Goal: Information Seeking & Learning: Learn about a topic

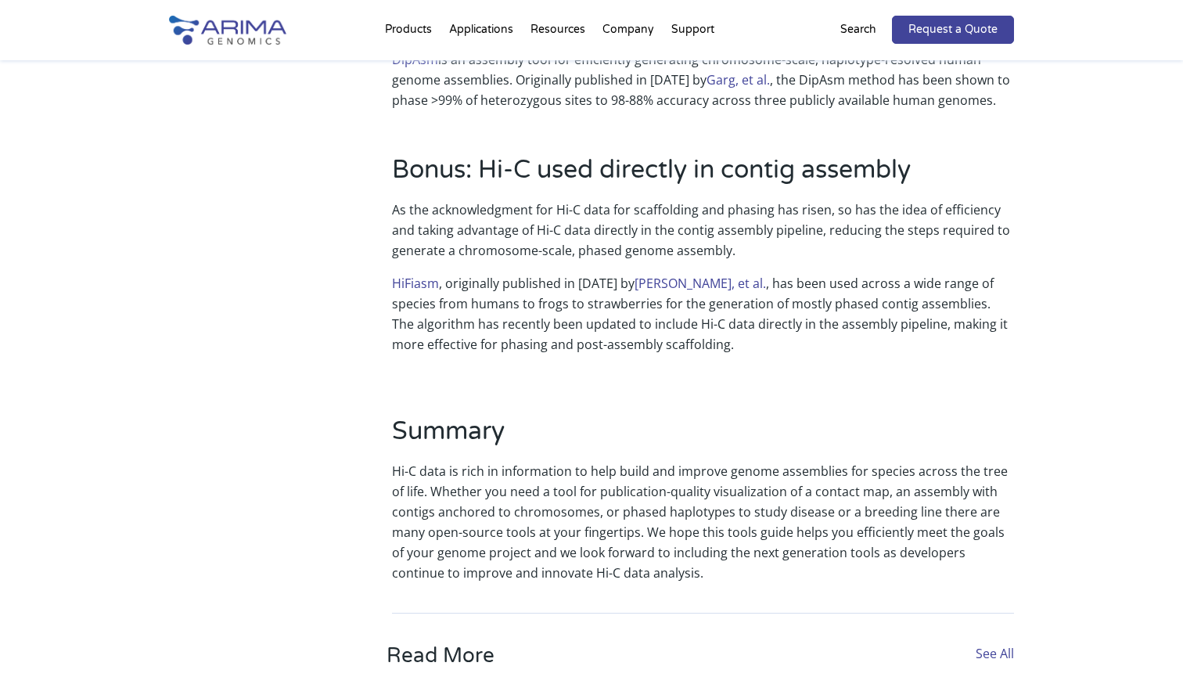
scroll to position [2181, 0]
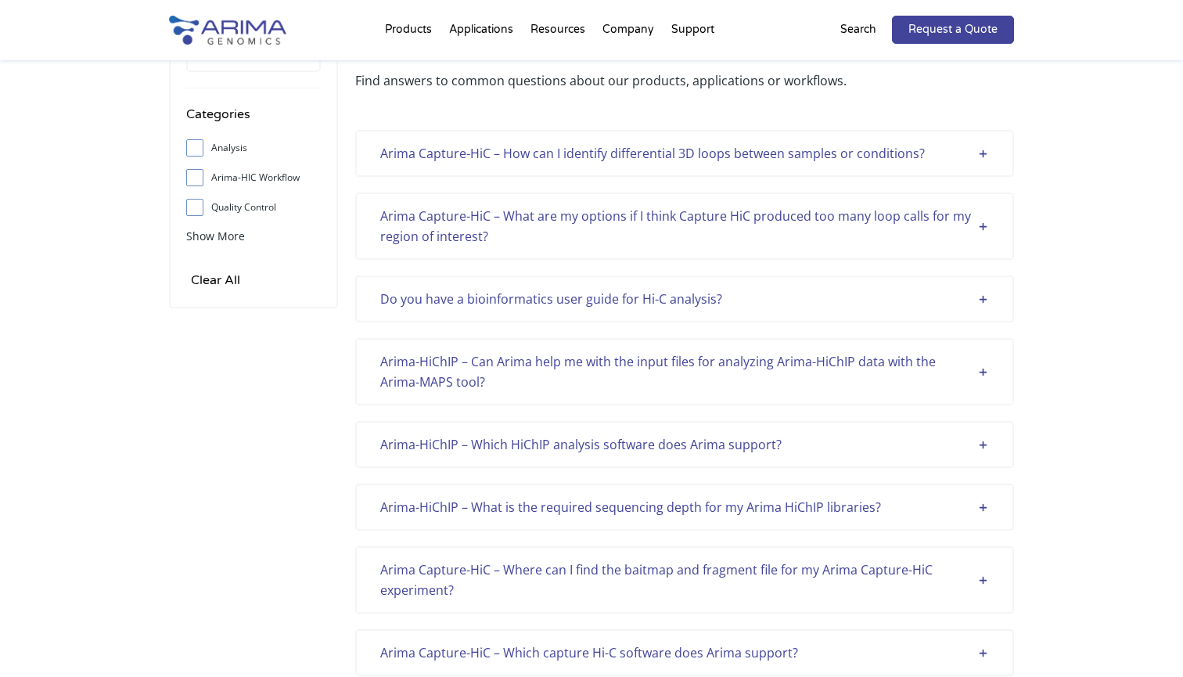
scroll to position [113, 0]
click at [583, 167] on div "Arima Capture-HiC – How can I identify differential 3D loops between samples or…" at bounding box center [684, 154] width 659 height 47
click at [581, 160] on div "Arima Capture-HiC – How can I identify differential 3D loops between samples or…" at bounding box center [684, 155] width 609 height 20
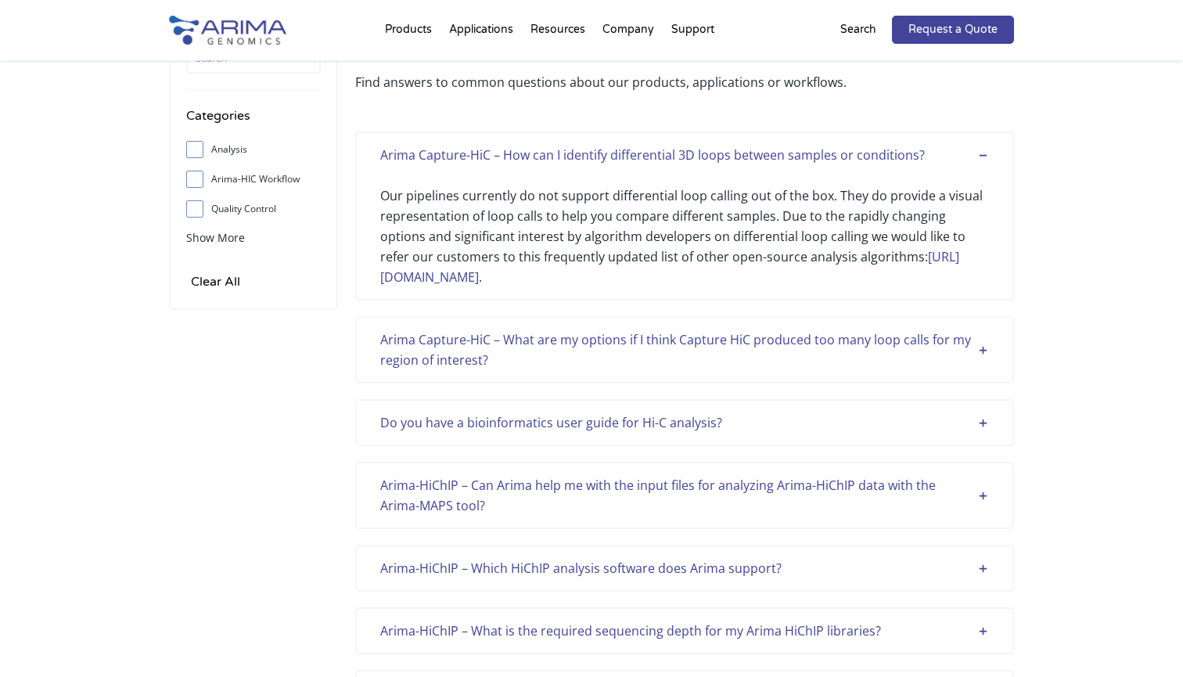
scroll to position [0, 0]
click at [546, 280] on link "[URL][DOMAIN_NAME]" at bounding box center [669, 267] width 579 height 38
click at [530, 364] on div "Arima Capture-HiC – What are my options if I think Capture HiC produced too man…" at bounding box center [684, 349] width 609 height 41
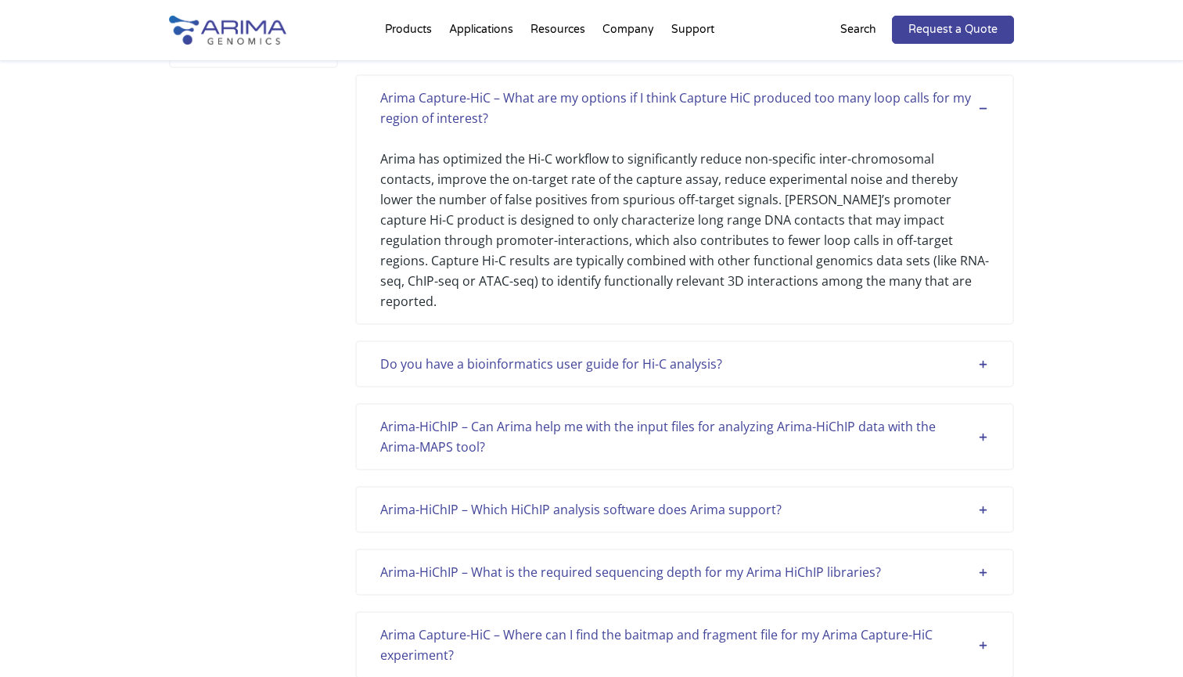
scroll to position [357, 0]
click at [535, 351] on div "Do you have a bioinformatics user guide for Hi-C analysis?" at bounding box center [684, 361] width 609 height 20
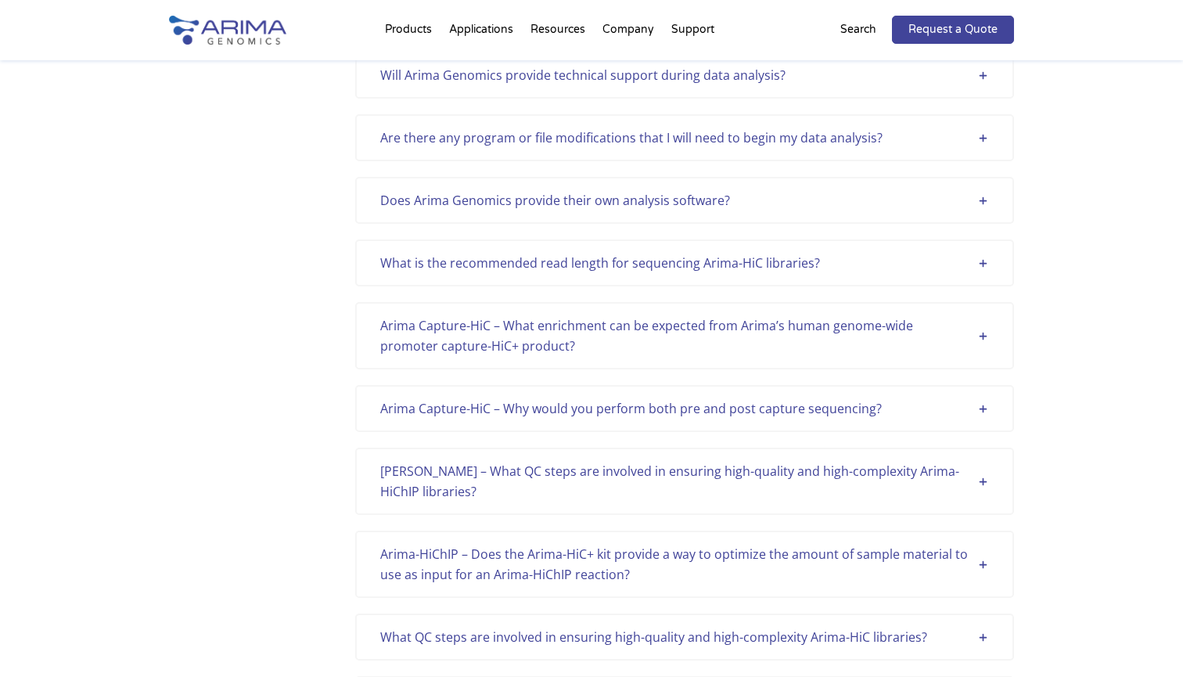
scroll to position [1261, 0]
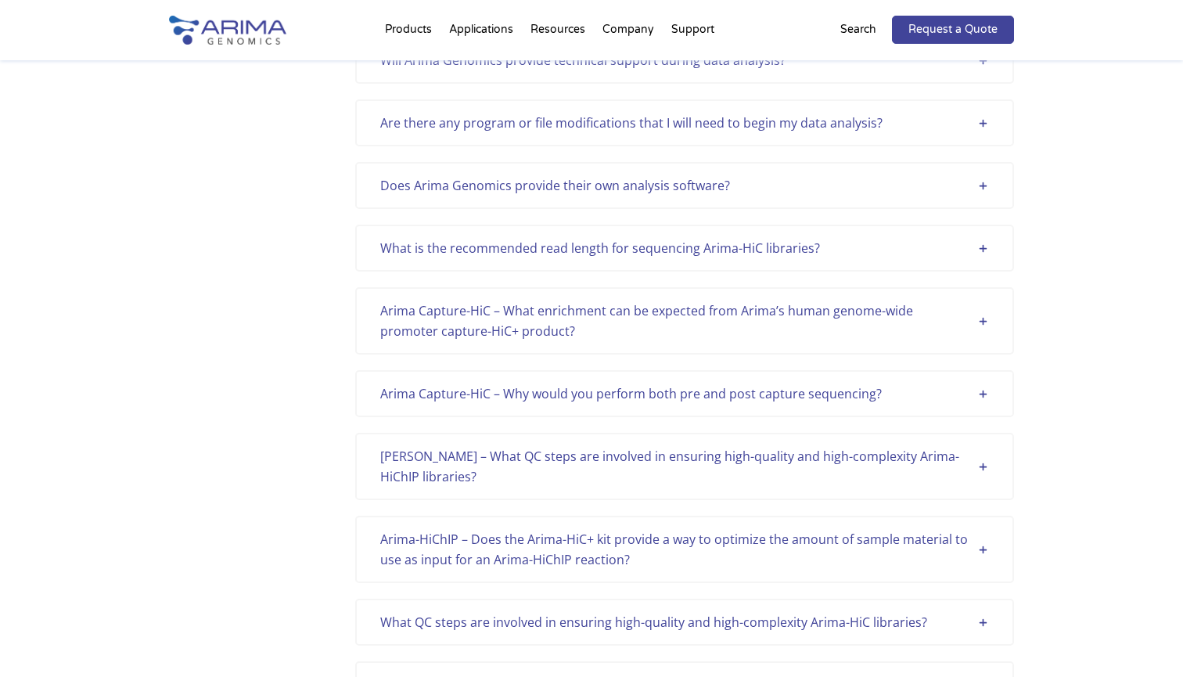
click at [857, 23] on p "Search" at bounding box center [858, 30] width 36 height 20
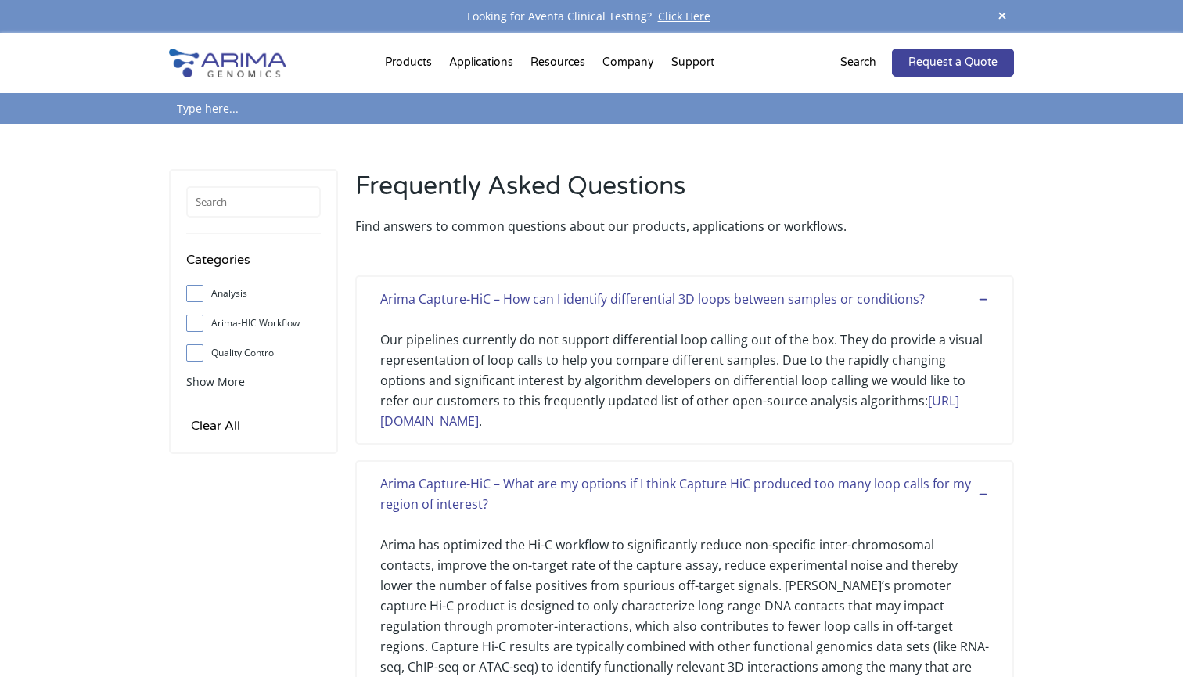
scroll to position [0, 0]
click at [264, 203] on input "text" at bounding box center [253, 201] width 135 height 31
paste input "in_silico_digested_genome"
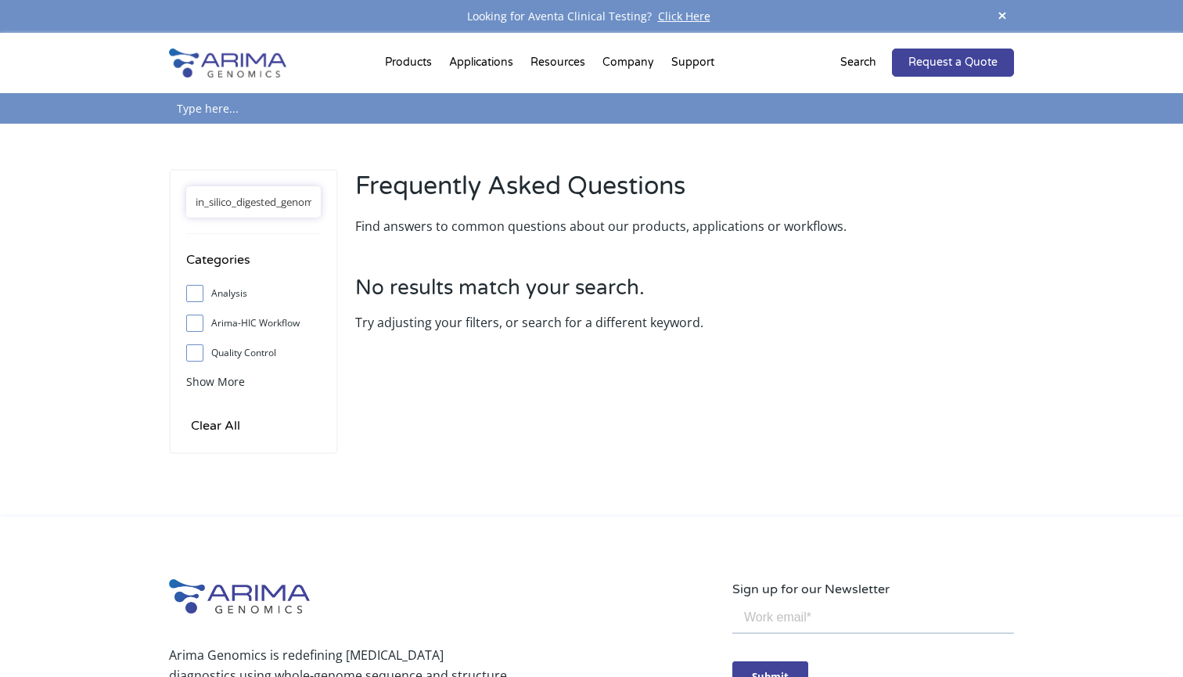
drag, startPoint x: 302, startPoint y: 203, endPoint x: 0, endPoint y: 201, distance: 301.9
click at [0, 201] on div "in_silico_digested_genome Categories Analysis Arima-HIC Workflow Quality Contro…" at bounding box center [591, 320] width 1183 height 393
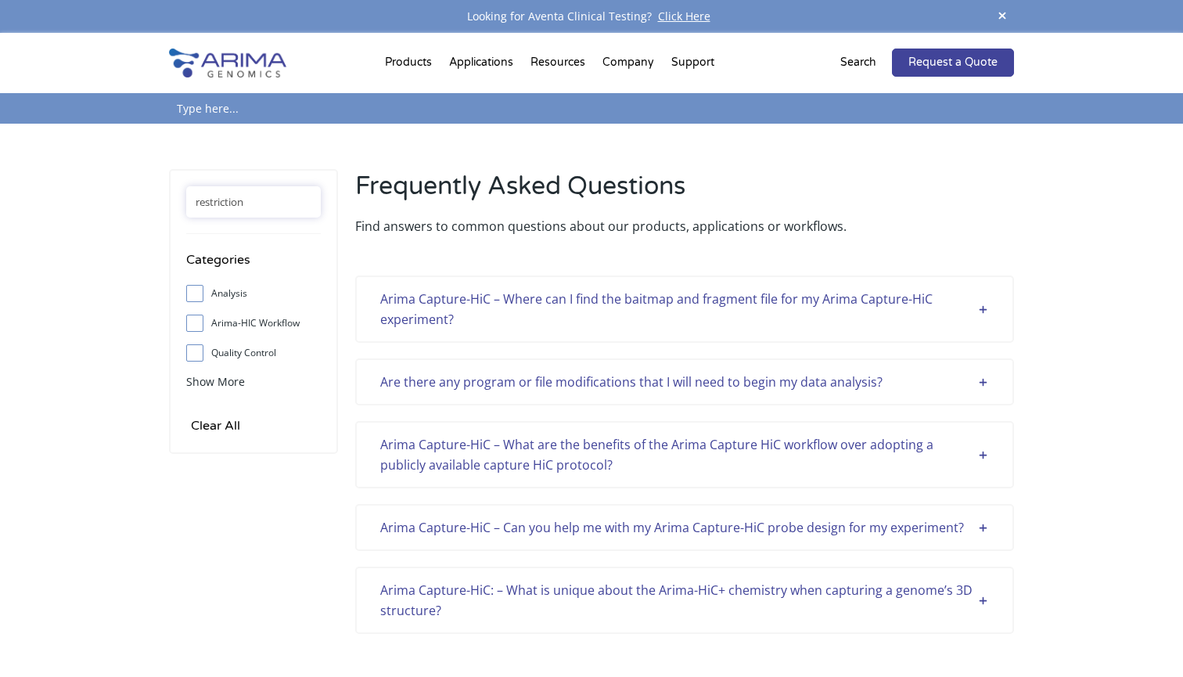
click at [519, 312] on div "Arima Capture-HiC – Where can I find the baitmap and fragment file for my Arima…" at bounding box center [684, 309] width 609 height 41
click at [519, 307] on div "Arima Capture-HiC – Where can I find the baitmap and fragment file for my Arima…" at bounding box center [684, 309] width 609 height 41
click at [971, 298] on div "Arima Capture-HiC – Where can I find the baitmap and fragment file for my Arima…" at bounding box center [684, 309] width 609 height 41
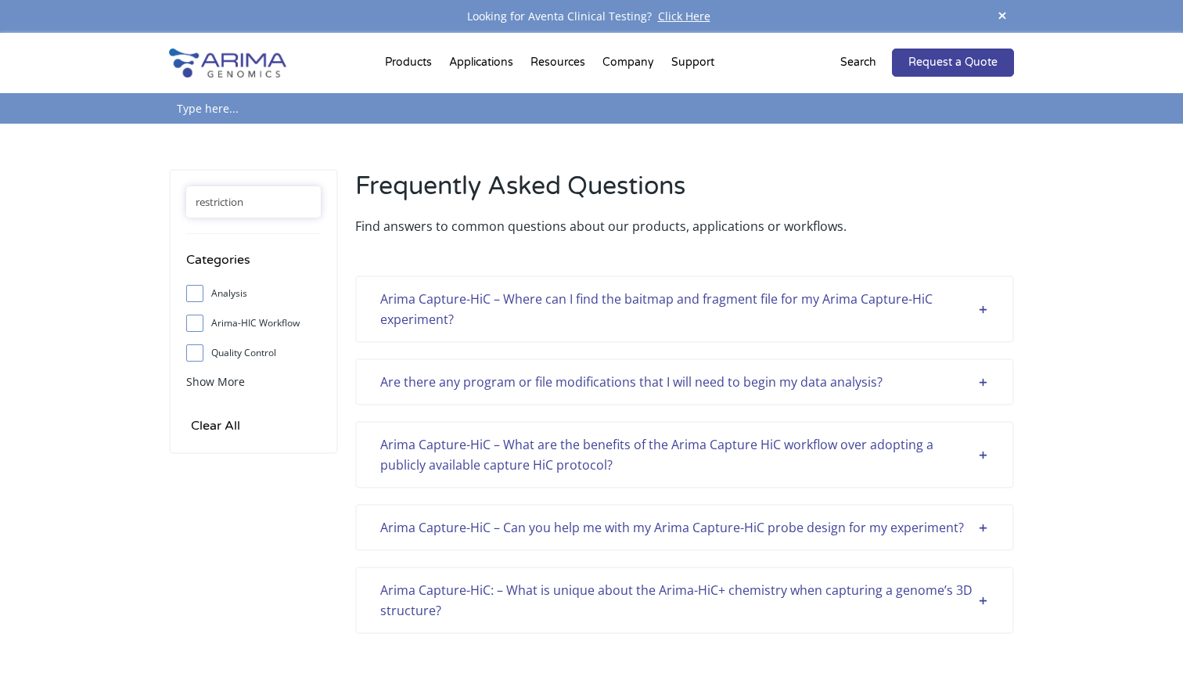
click at [971, 298] on div "Arima Capture-HiC – Where can I find the baitmap and fragment file for my Arima…" at bounding box center [684, 309] width 609 height 41
click at [253, 205] on input "restriction" at bounding box center [253, 201] width 135 height 31
type input "r"
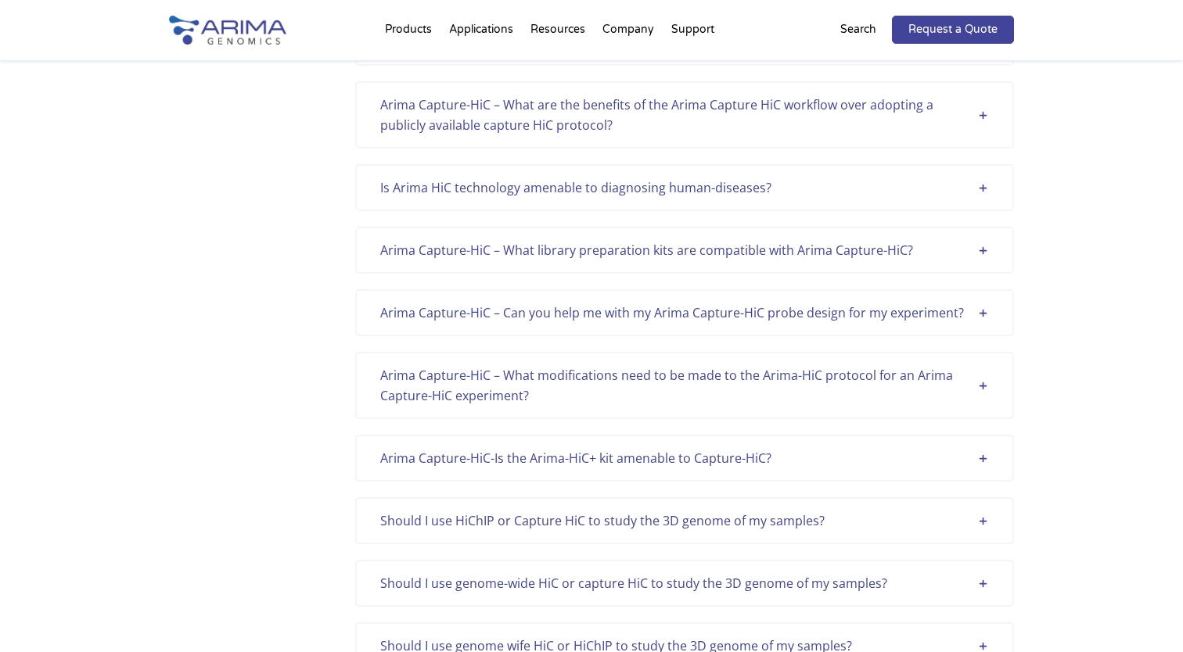
scroll to position [2246, 0]
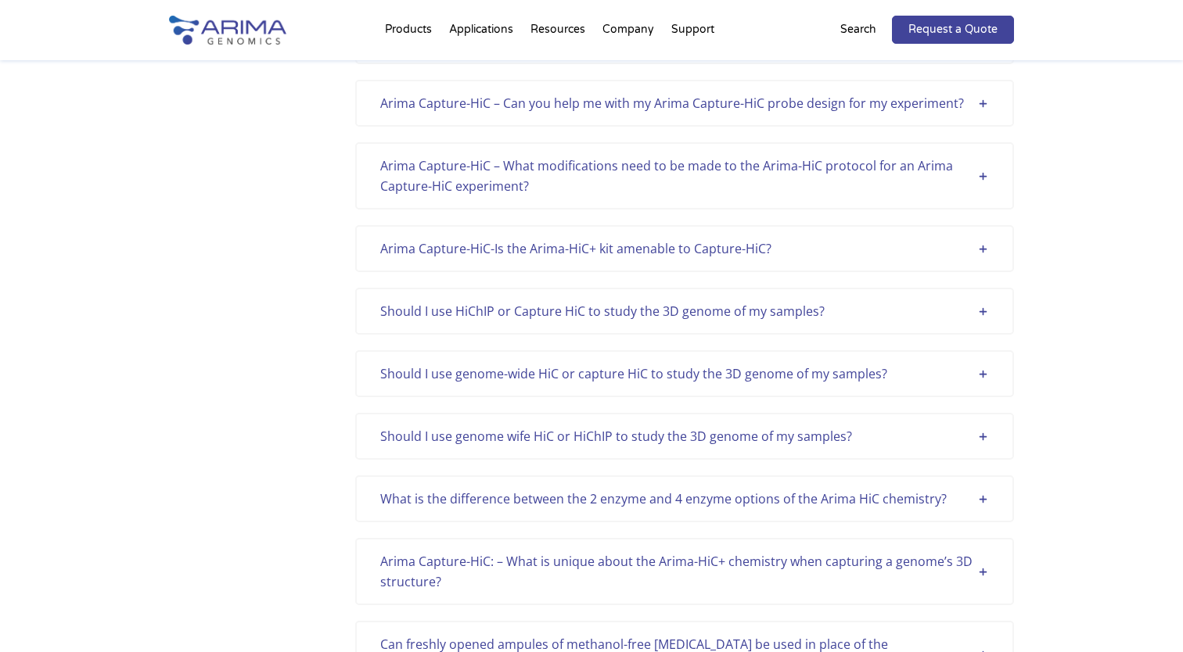
click at [313, 313] on div "Categories Analysis Arima-HIC Workflow Quality Control Sample Support Show More…" at bounding box center [591, 394] width 845 height 4942
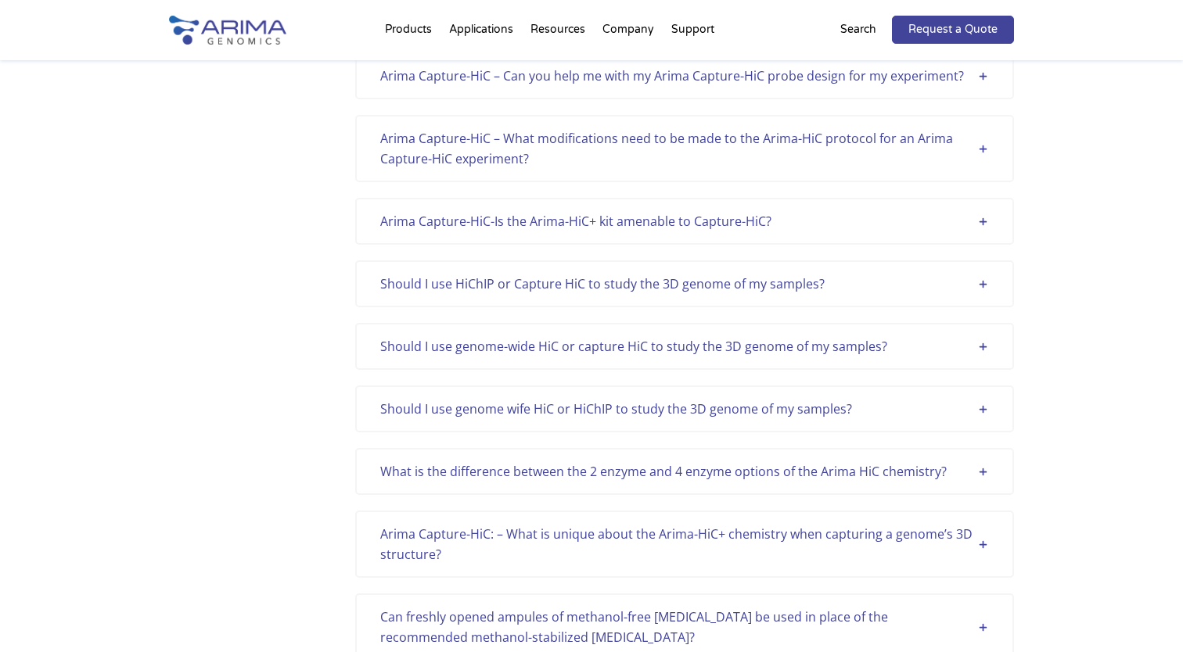
scroll to position [2287, 0]
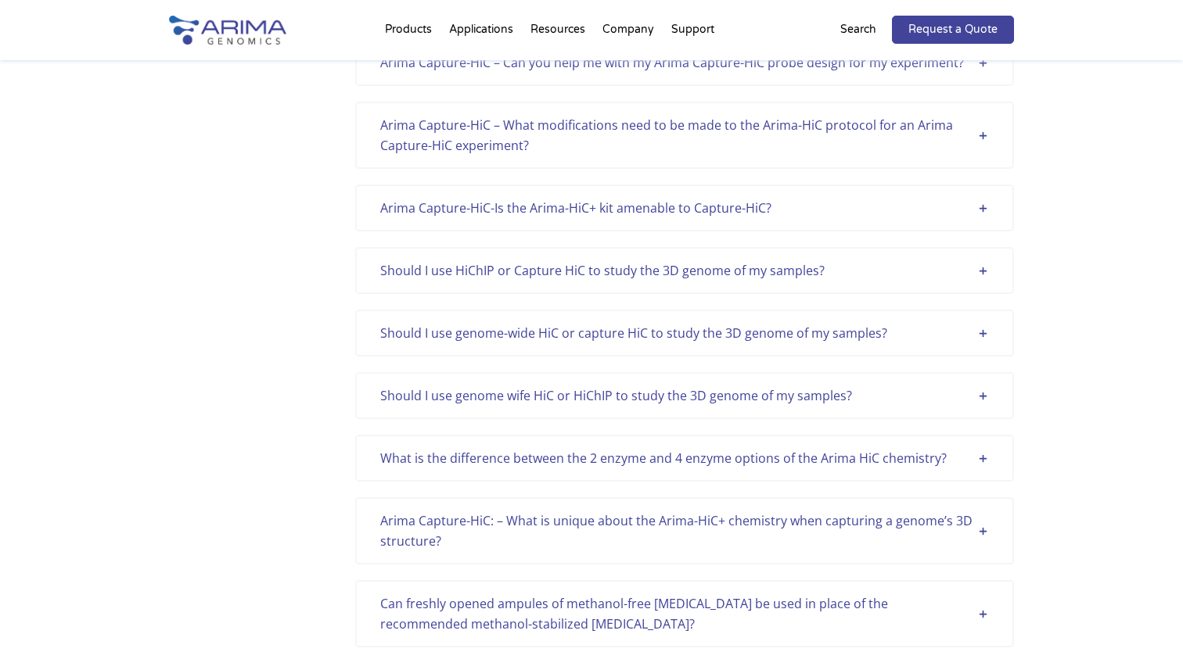
click at [497, 323] on div "Should I use genome-wide HiC or capture HiC to study the 3D genome of my sample…" at bounding box center [684, 333] width 609 height 20
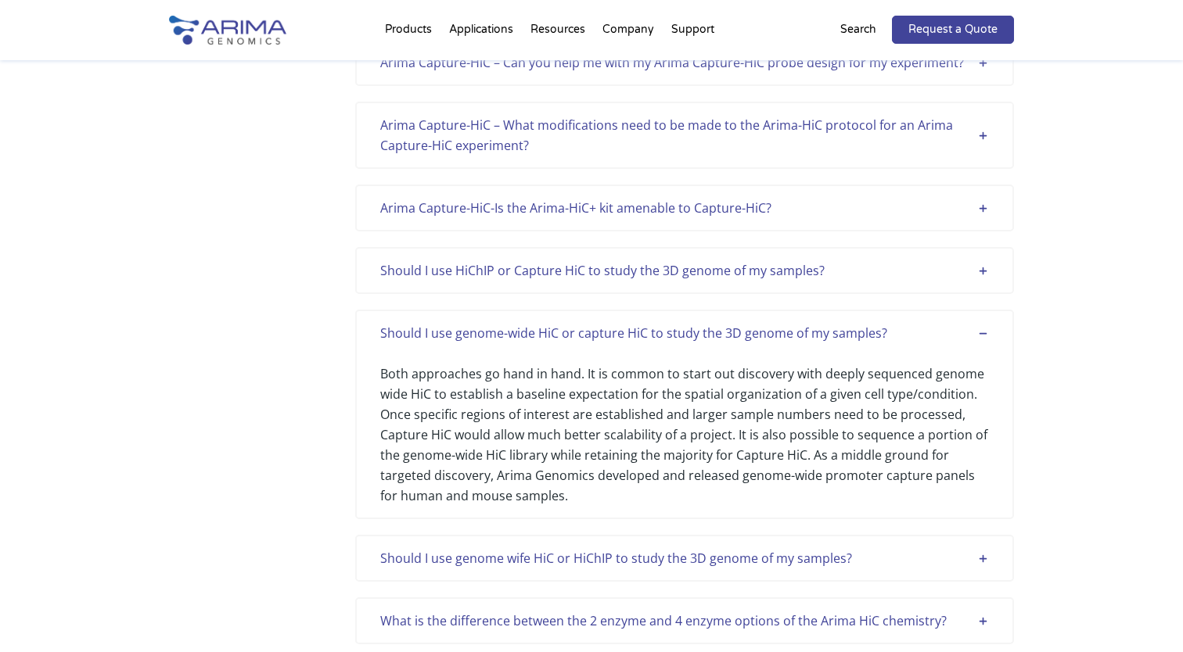
click at [497, 323] on div "Should I use genome-wide HiC or capture HiC to study the 3D genome of my sample…" at bounding box center [684, 333] width 609 height 20
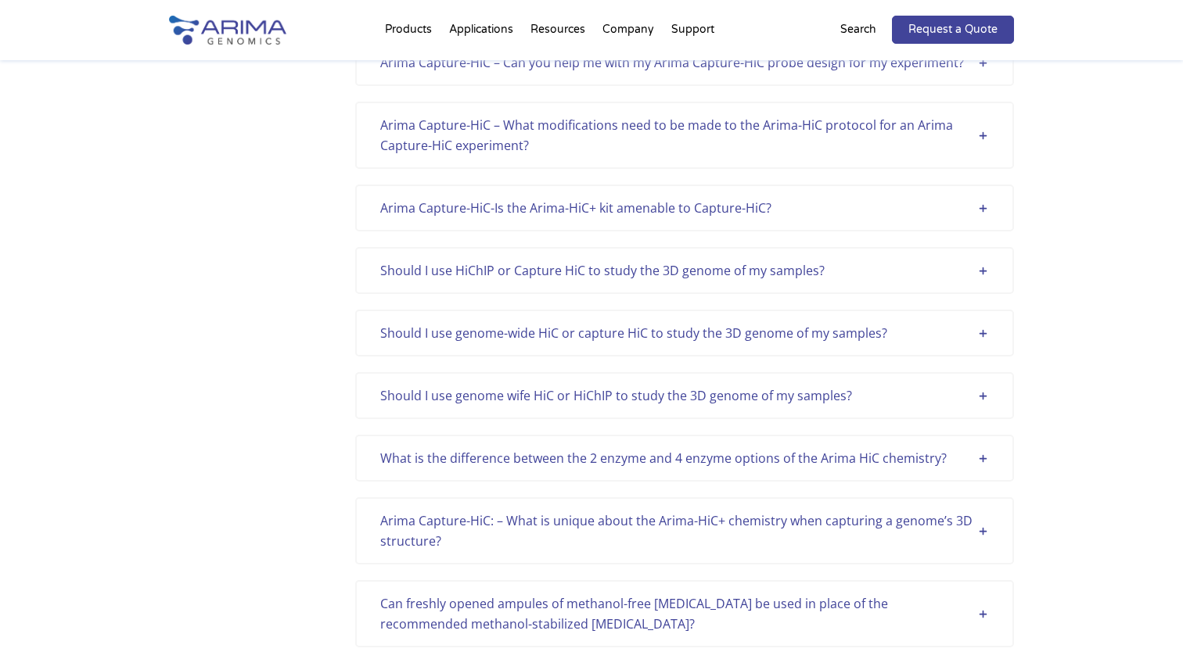
scroll to position [2368, 0]
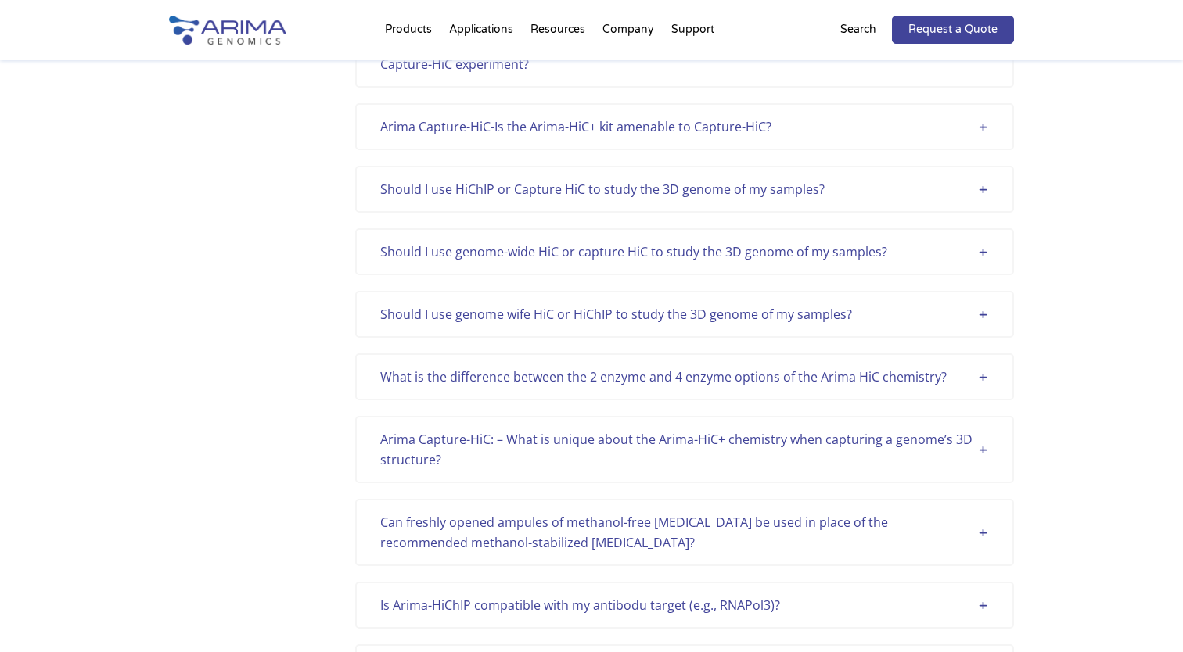
click at [409, 367] on div "What is the difference between the 2 enzyme and 4 enzyme options of the Arima H…" at bounding box center [684, 377] width 609 height 20
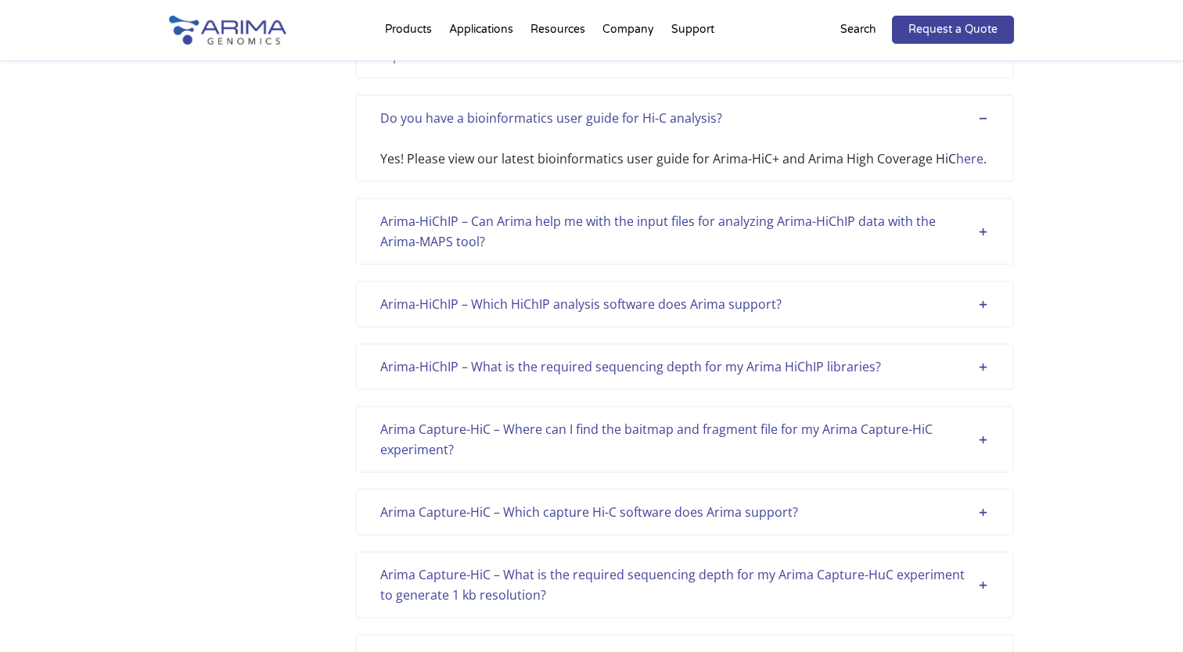
scroll to position [574, 0]
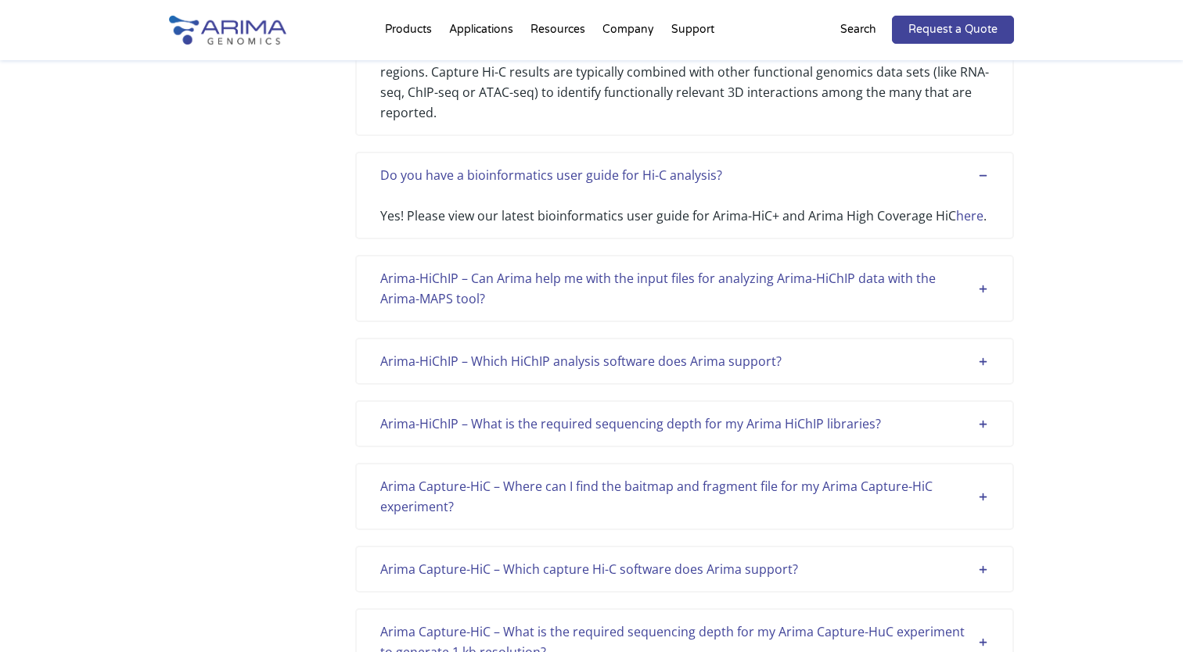
click at [574, 476] on div "Arima Capture-HiC – Where can I find the baitmap and fragment file for my Arima…" at bounding box center [684, 496] width 609 height 41
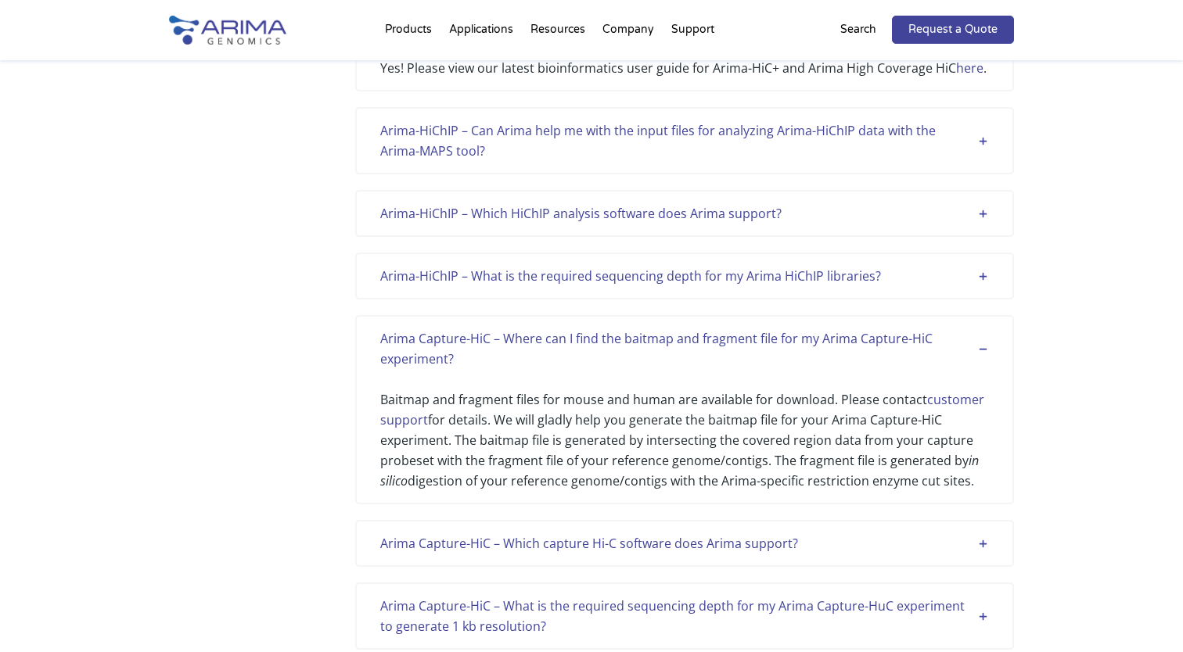
scroll to position [799, 0]
